Goal: Navigation & Orientation: Find specific page/section

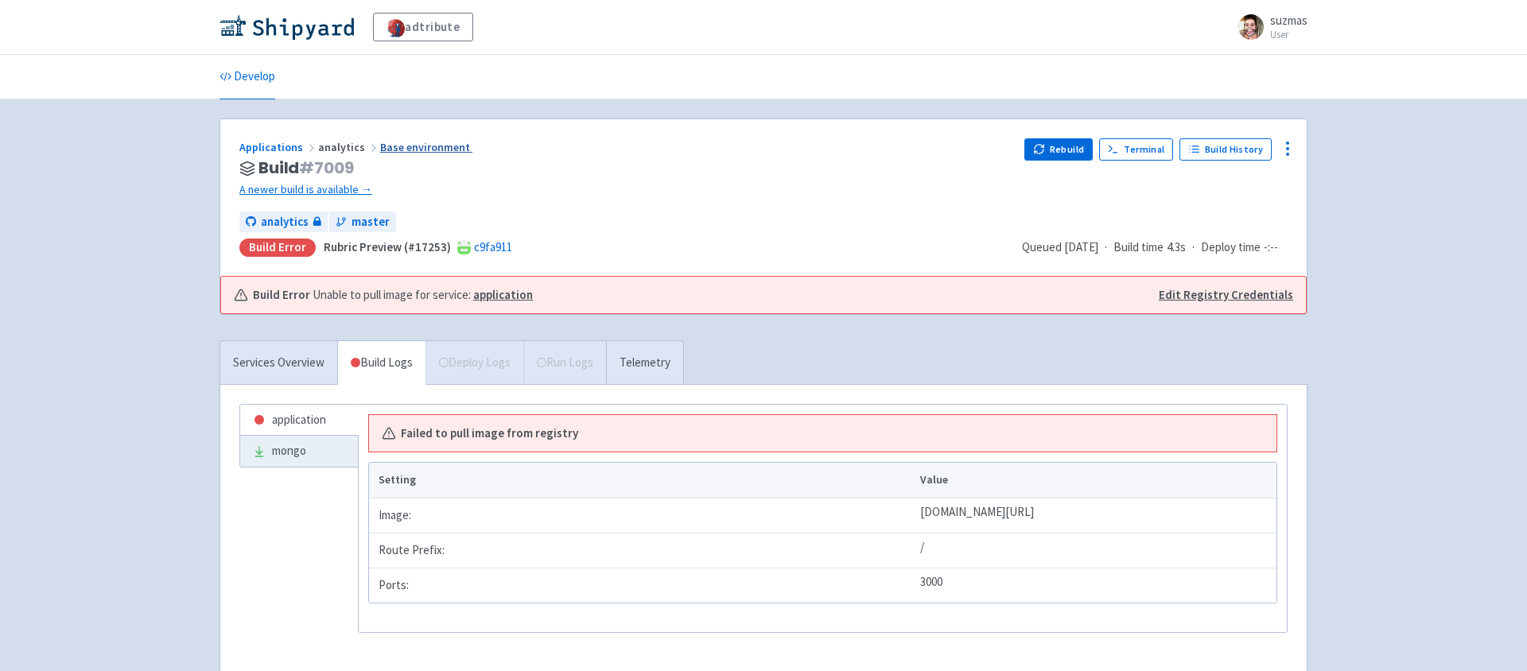
click at [417, 146] on link "Base environment" at bounding box center [426, 147] width 92 height 14
click at [268, 356] on link "Services Overview" at bounding box center [278, 363] width 117 height 44
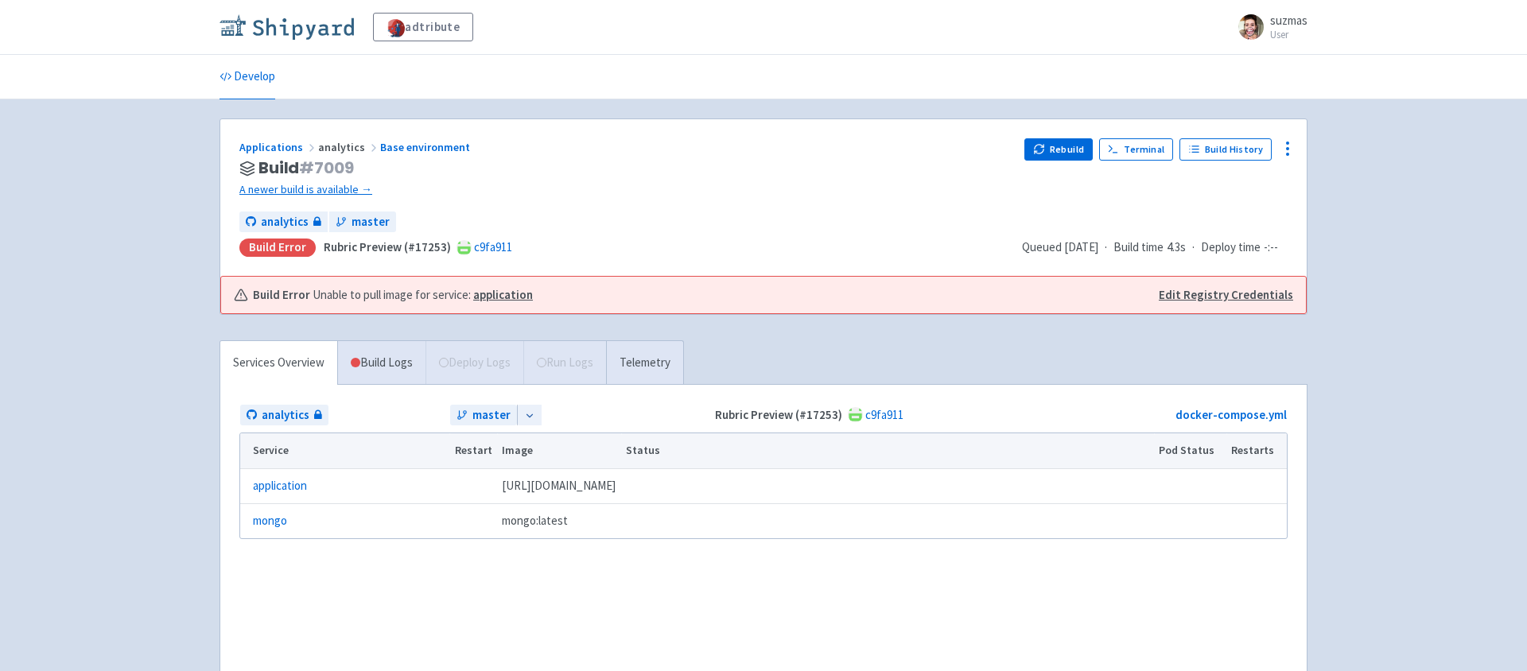
click at [286, 29] on img at bounding box center [286, 26] width 134 height 25
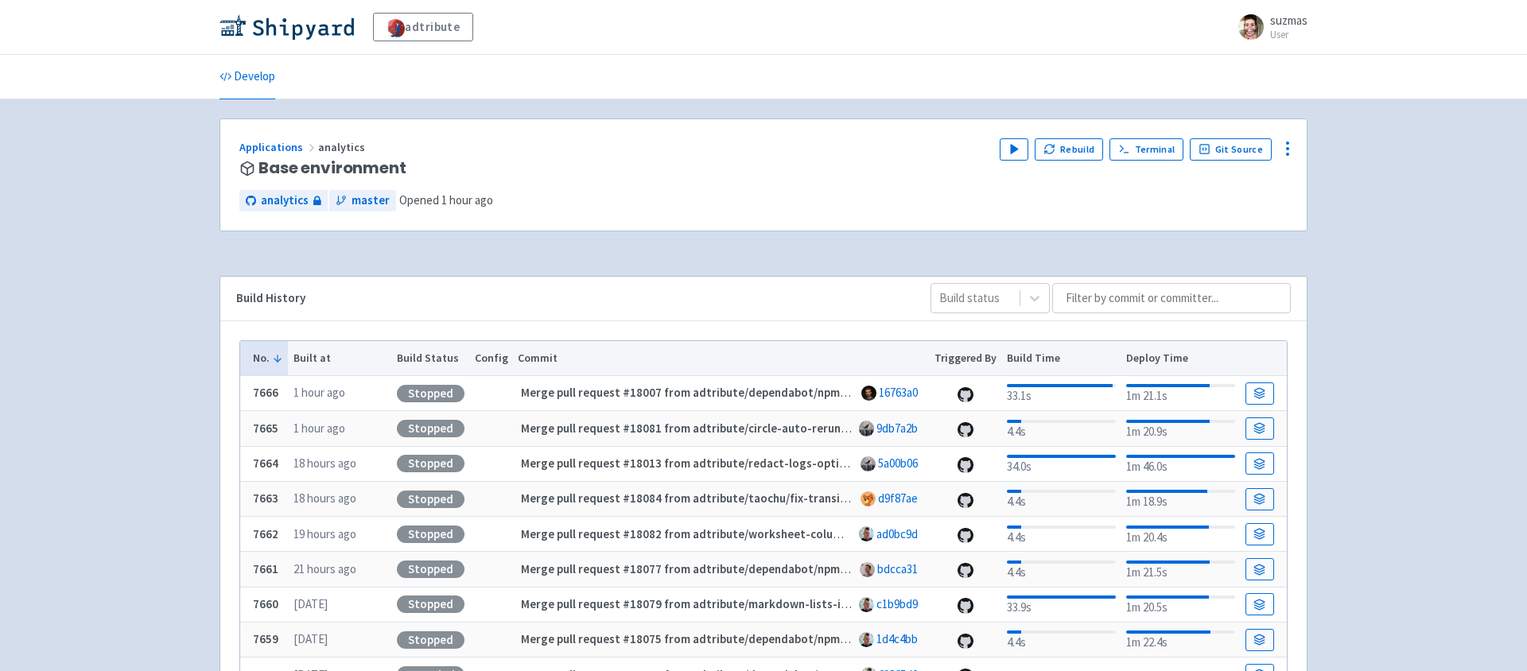
click at [157, 289] on div "adtribute suzmas User Profile Sign out Develop" at bounding box center [763, 502] width 1527 height 1004
click at [371, 208] on span "master" at bounding box center [371, 201] width 38 height 18
click at [1285, 146] on icon at bounding box center [1287, 148] width 19 height 19
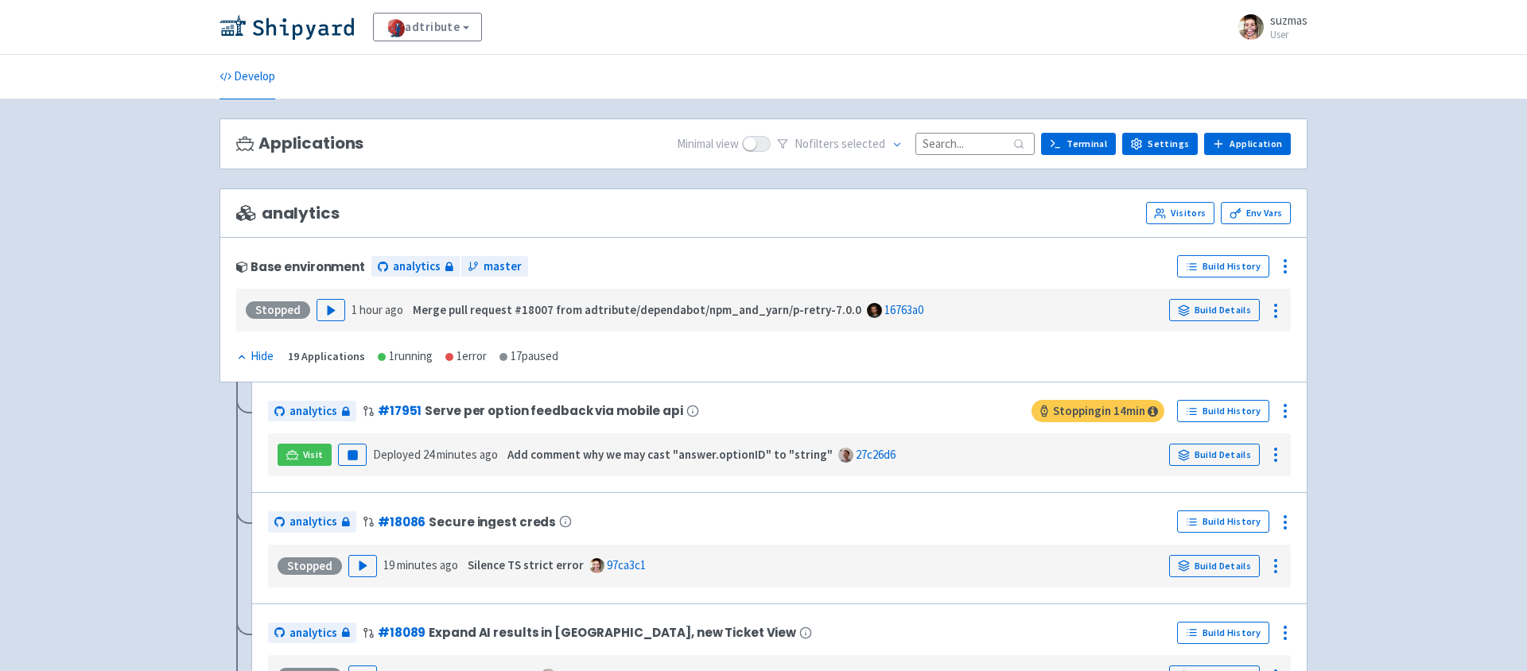
click at [241, 265] on span at bounding box center [242, 267] width 12 height 12
click at [276, 265] on div "Base environment" at bounding box center [300, 267] width 129 height 14
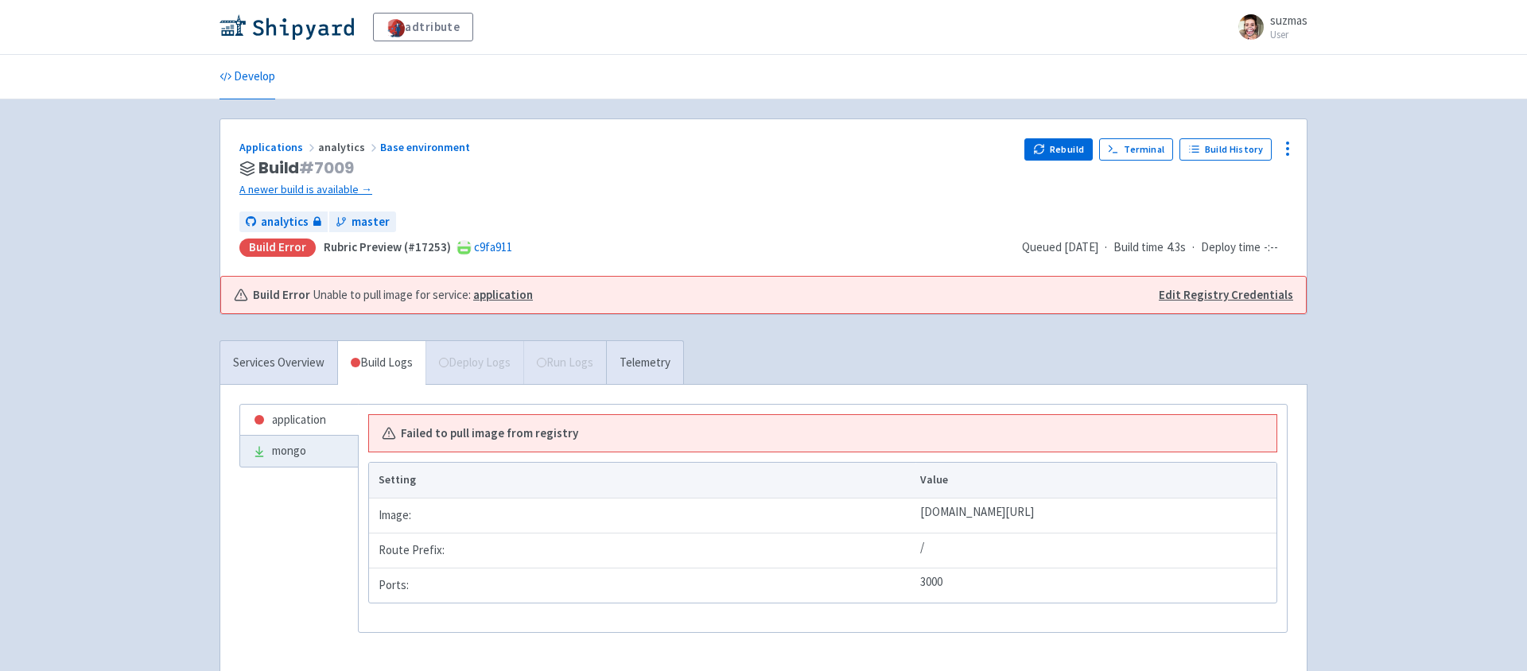
click at [181, 181] on div "adtribute suzmas User Profile Sign out Develop #" at bounding box center [763, 371] width 1527 height 742
click at [274, 146] on link "Applications" at bounding box center [278, 147] width 79 height 14
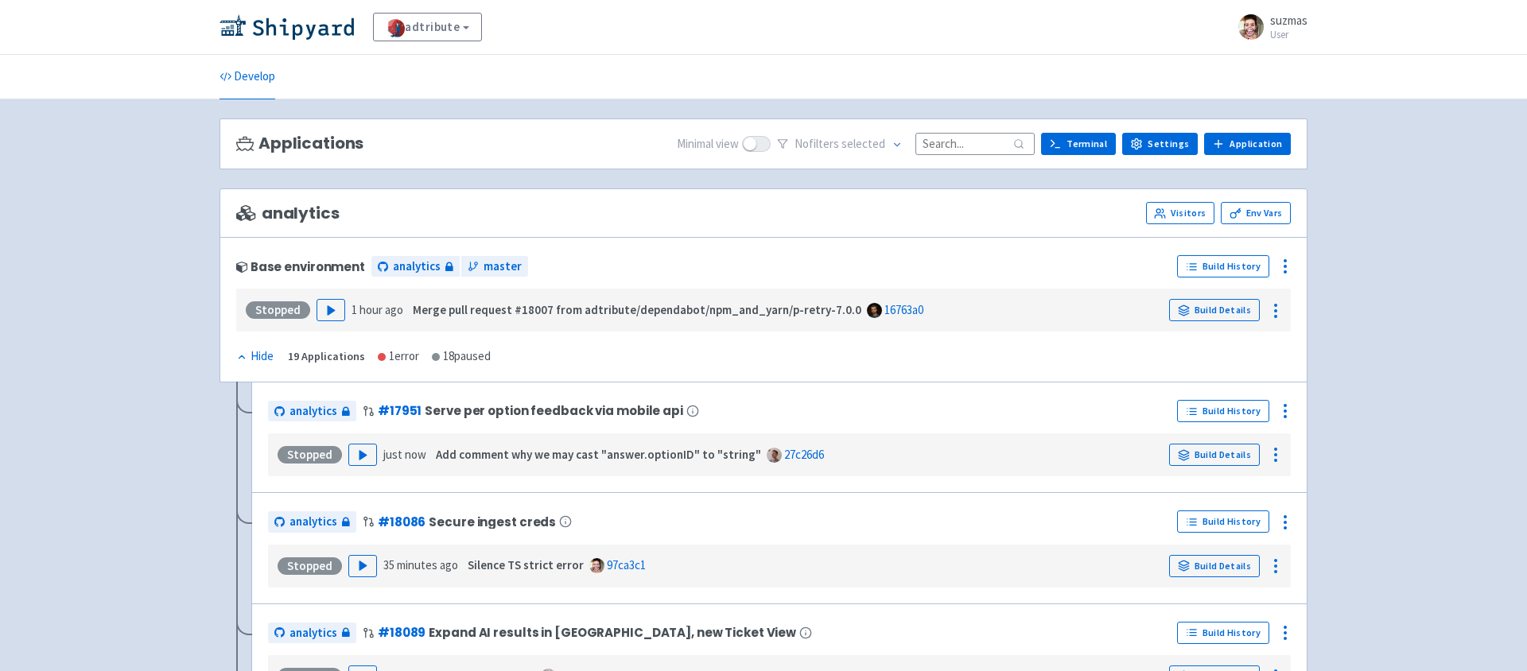
click at [257, 360] on div "Hide" at bounding box center [254, 357] width 37 height 18
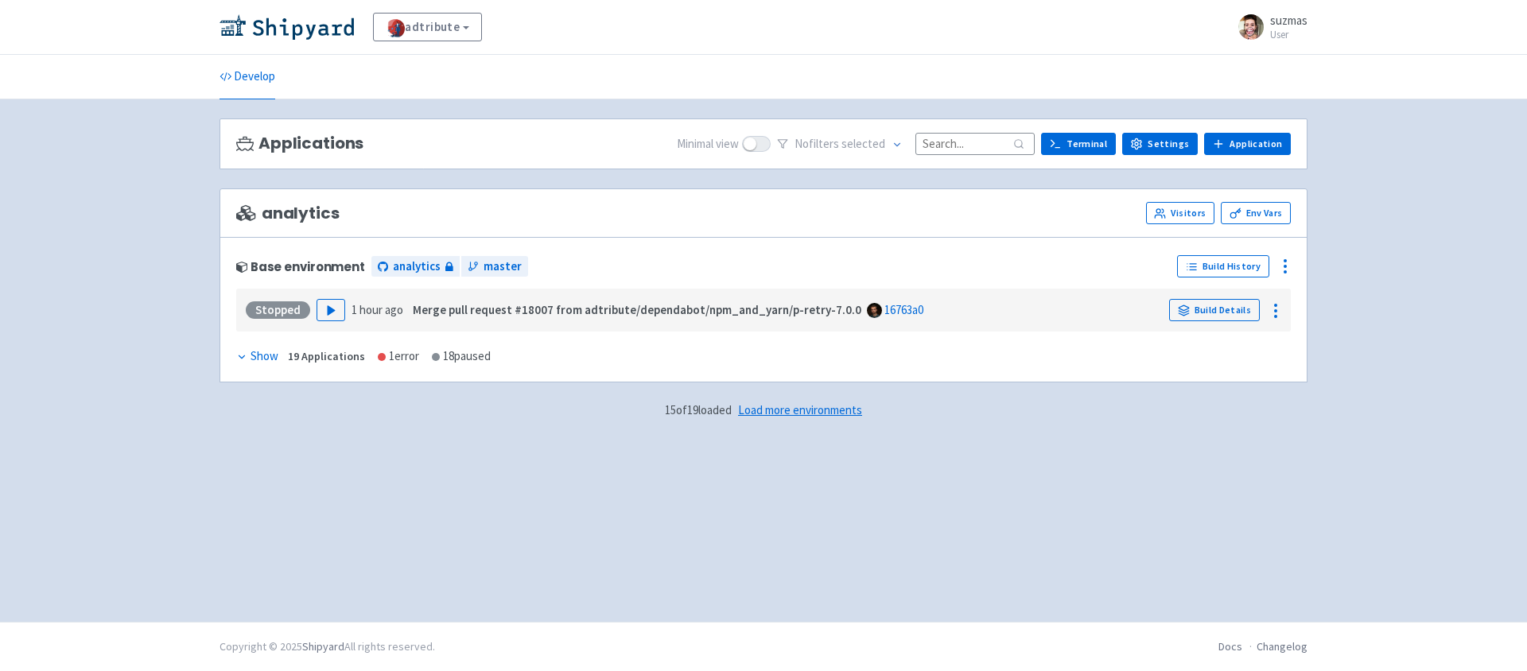
click at [814, 404] on span "Load more environments" at bounding box center [800, 409] width 124 height 15
click at [239, 352] on icon at bounding box center [241, 357] width 11 height 11
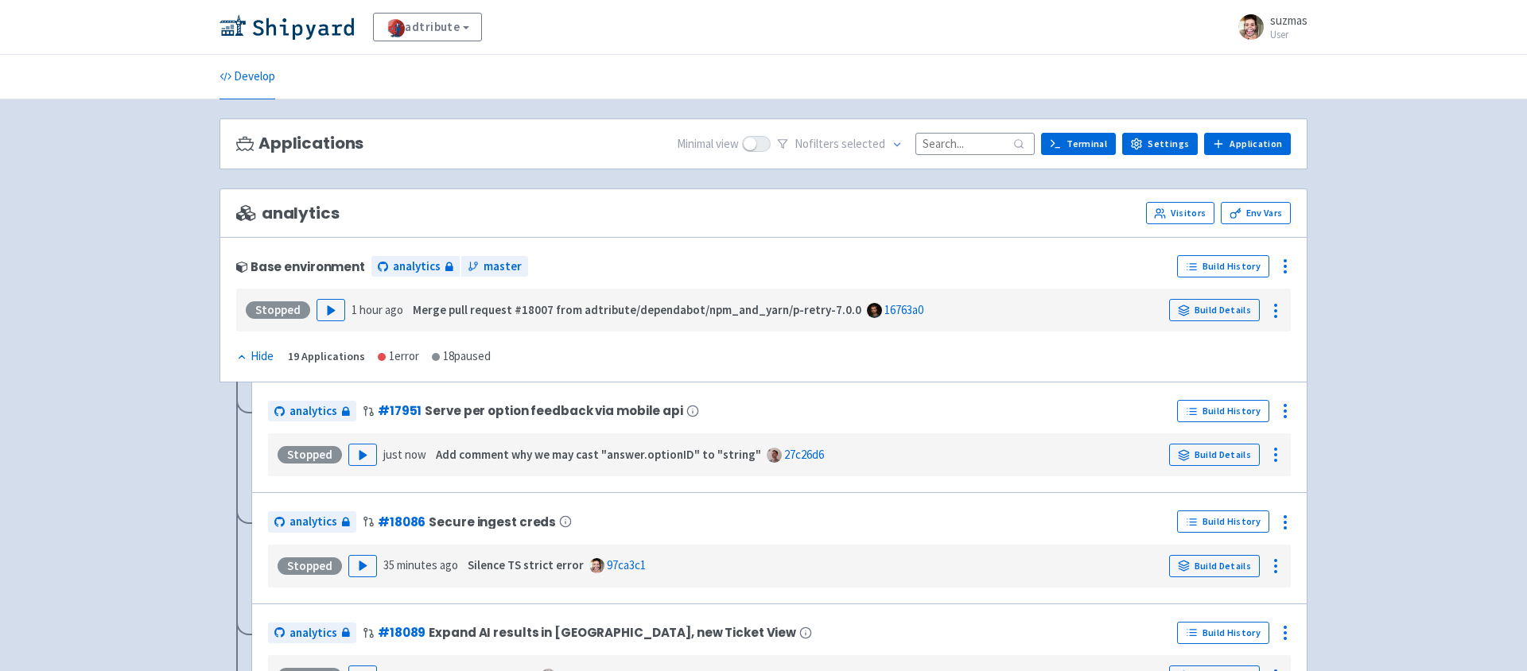
click at [239, 352] on icon at bounding box center [241, 357] width 11 height 11
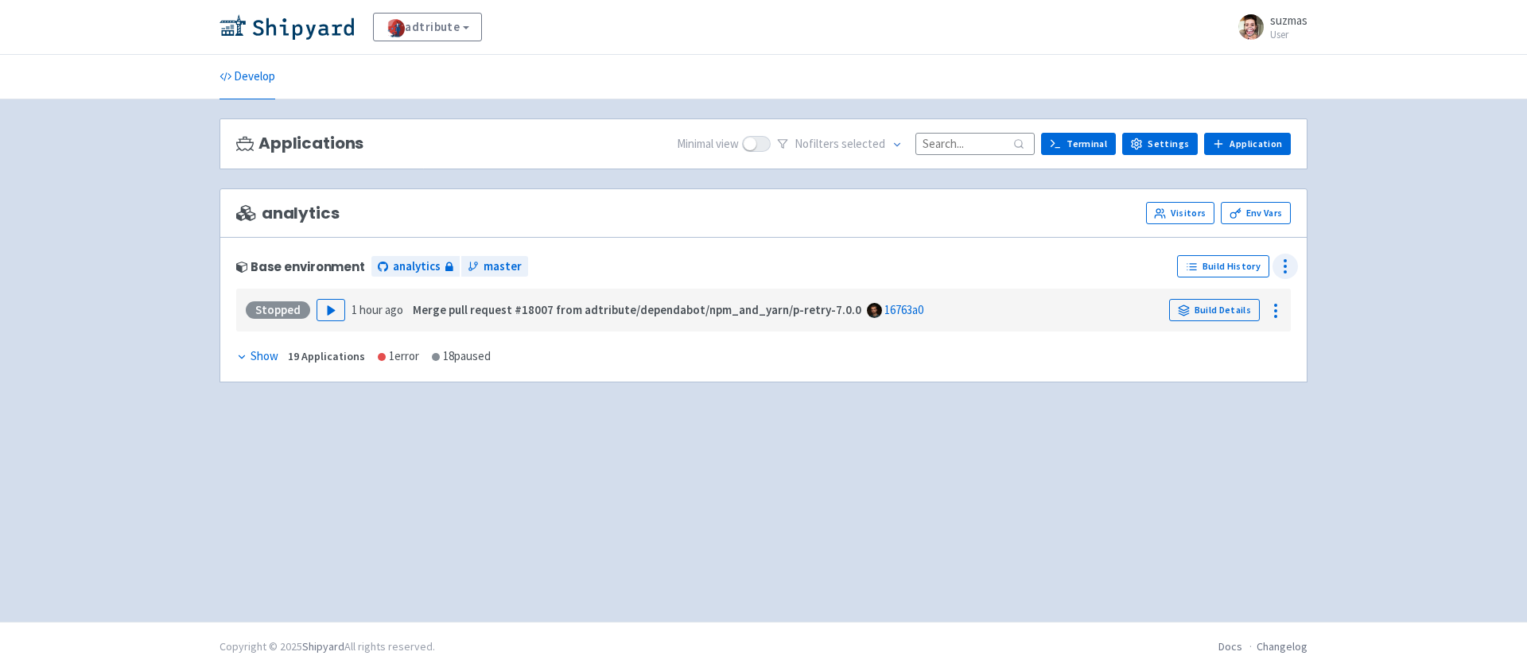
click at [1286, 270] on icon at bounding box center [1285, 266] width 19 height 19
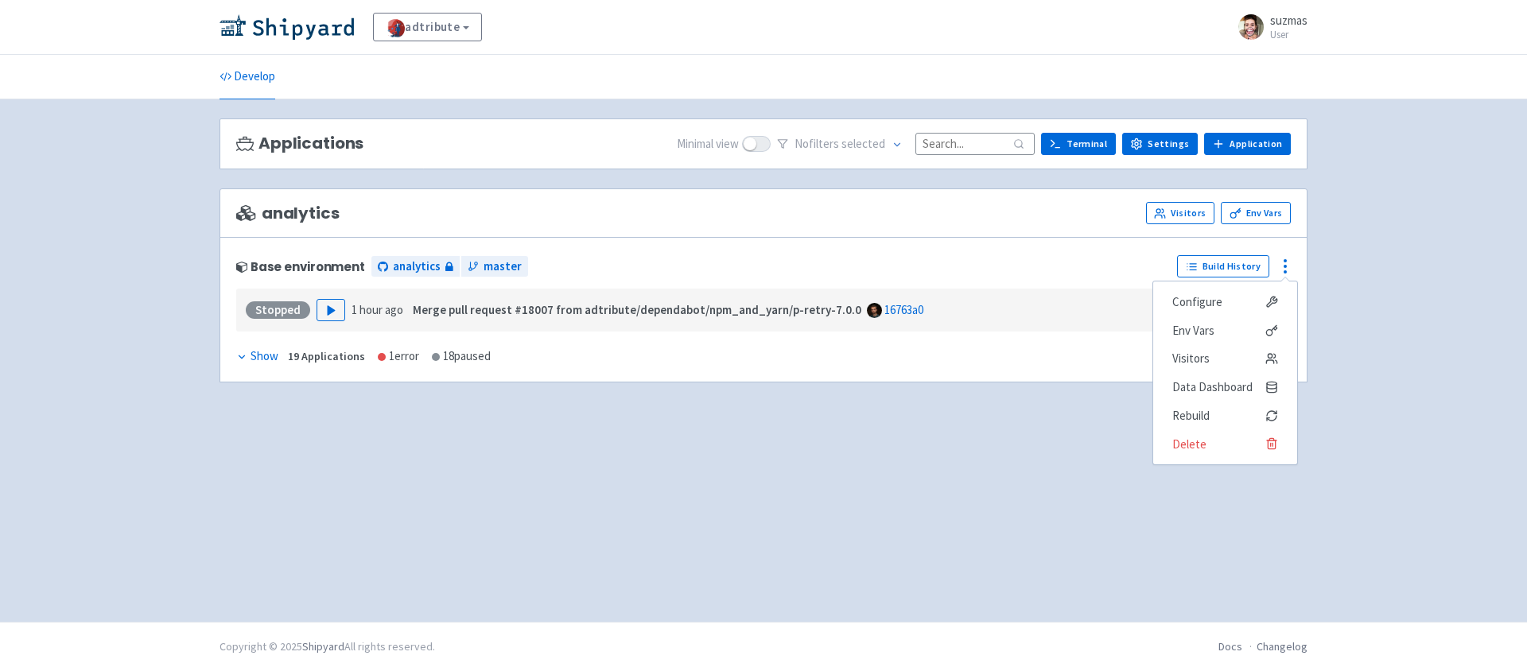
click at [1338, 274] on div "adtribute View Organizations suzmas User Profile Sign out Develop No" at bounding box center [763, 311] width 1527 height 622
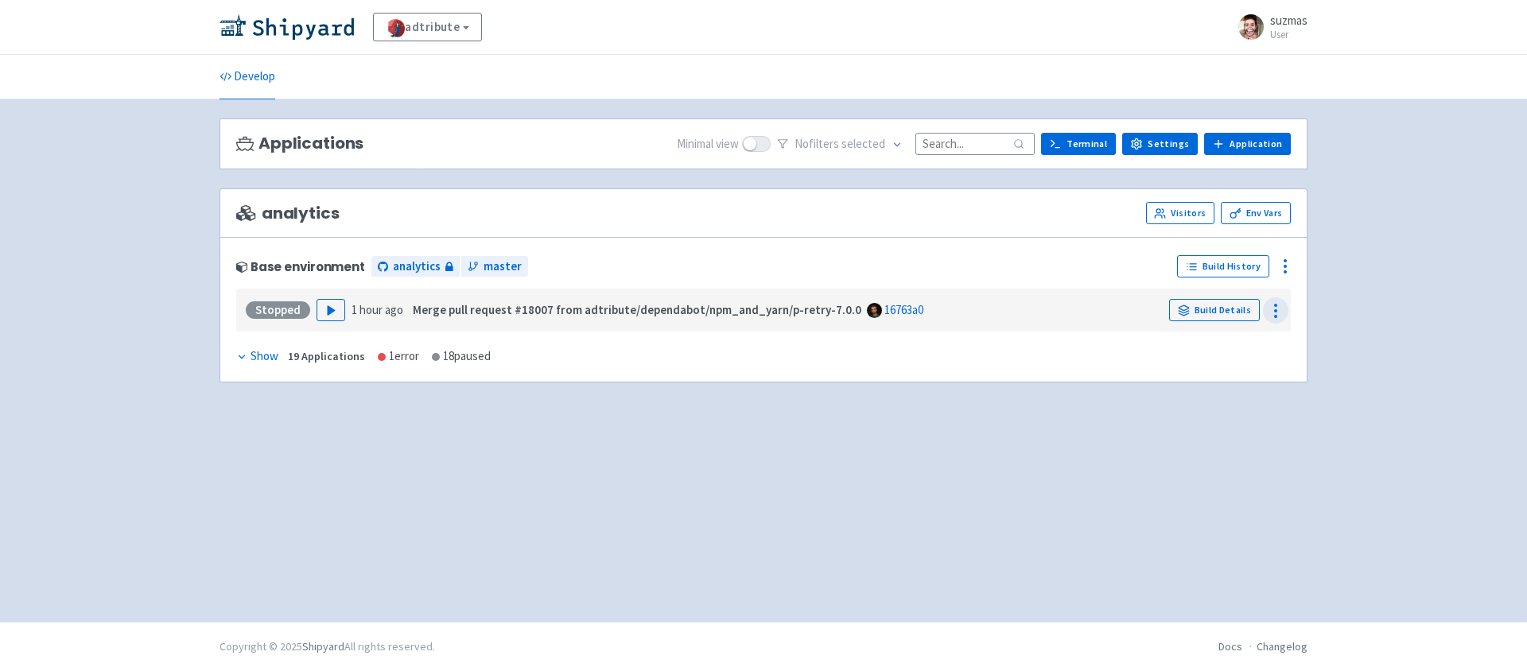
click at [1274, 309] on icon at bounding box center [1275, 310] width 19 height 19
click at [895, 457] on div "Applications Minimal view No filter s selected Terminal Settings Application Te…" at bounding box center [763, 360] width 1088 height 484
click at [251, 358] on div "Show" at bounding box center [257, 357] width 42 height 18
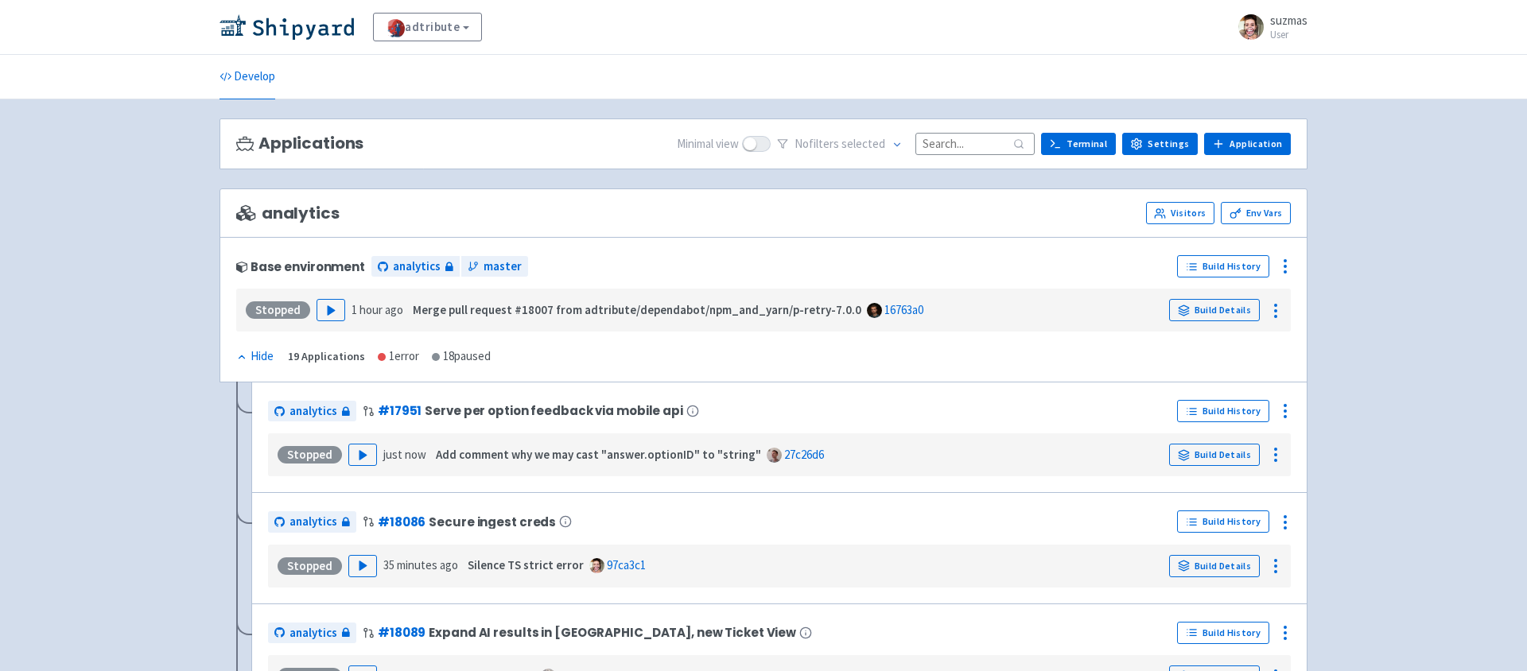
click at [238, 266] on span at bounding box center [242, 267] width 12 height 12
click at [274, 266] on div "Base environment" at bounding box center [300, 267] width 129 height 14
click at [453, 29] on link "adtribute" at bounding box center [427, 27] width 109 height 29
click at [637, 42] on div "adtribute View Organizations suzmas User Profile Sign out" at bounding box center [763, 27] width 1527 height 55
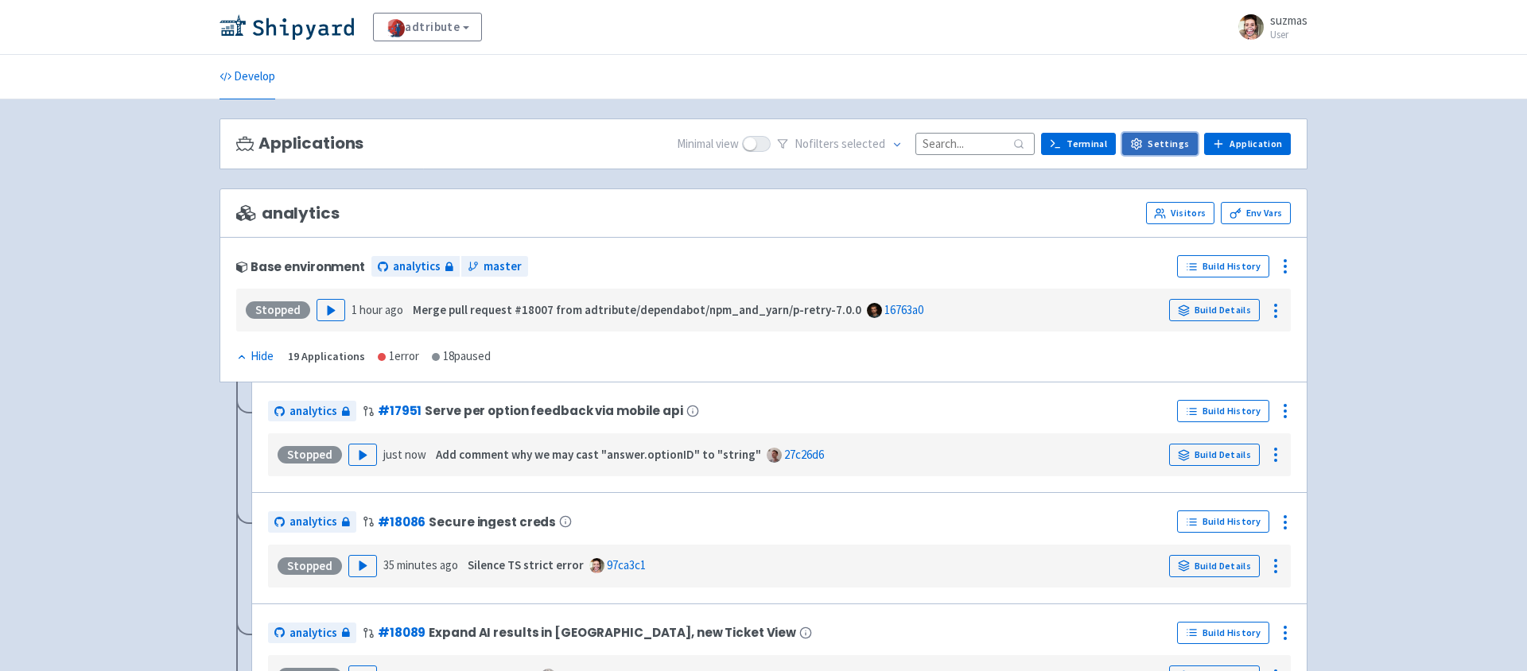
click at [1167, 150] on link "Settings" at bounding box center [1160, 144] width 76 height 22
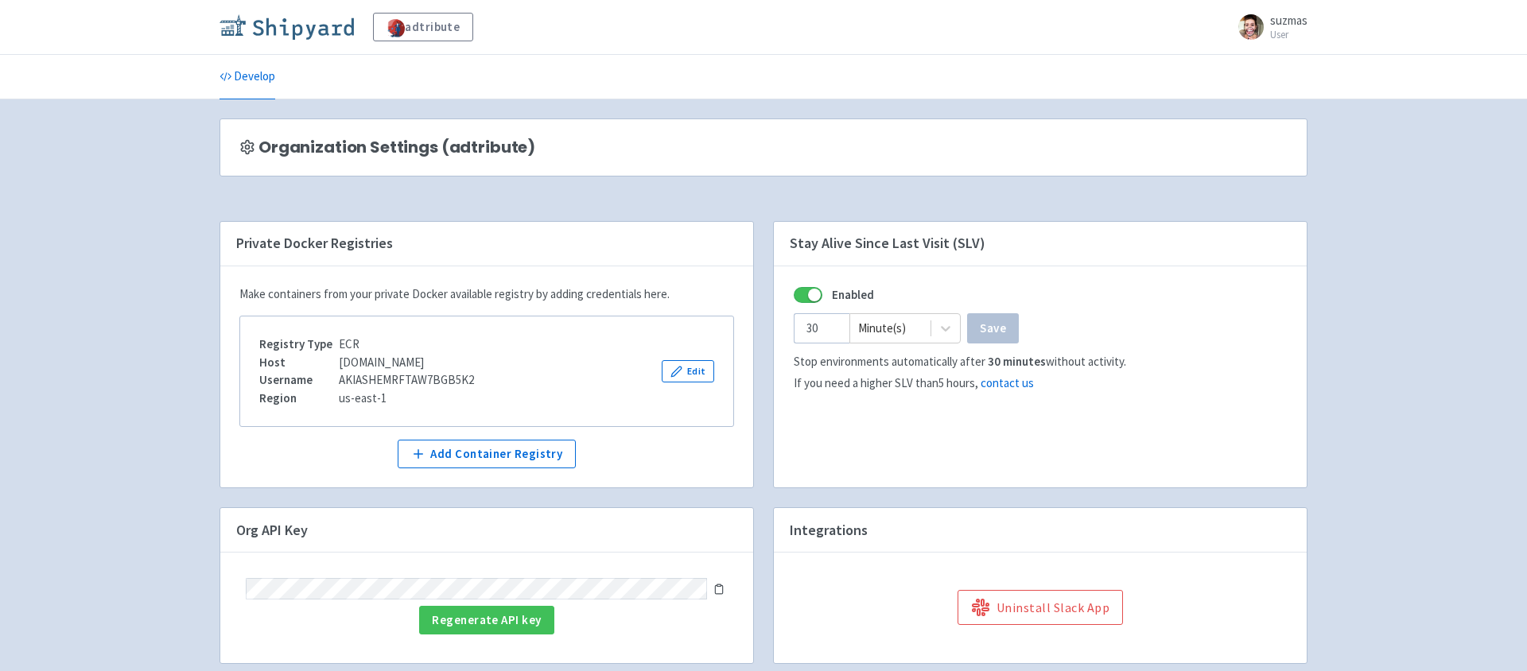
click at [303, 26] on img at bounding box center [286, 26] width 134 height 25
